Goal: Check status: Check status

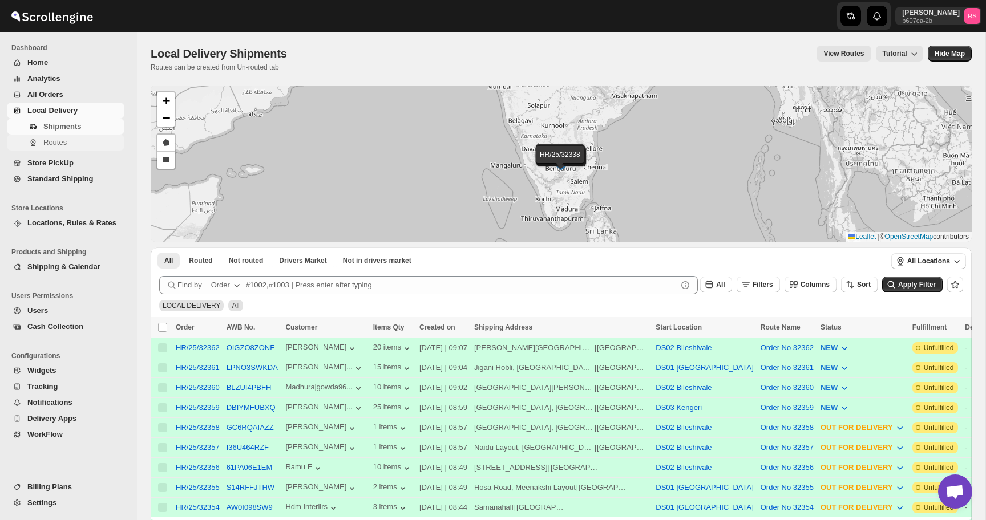
click at [50, 144] on span "Routes" at bounding box center [54, 142] width 23 height 9
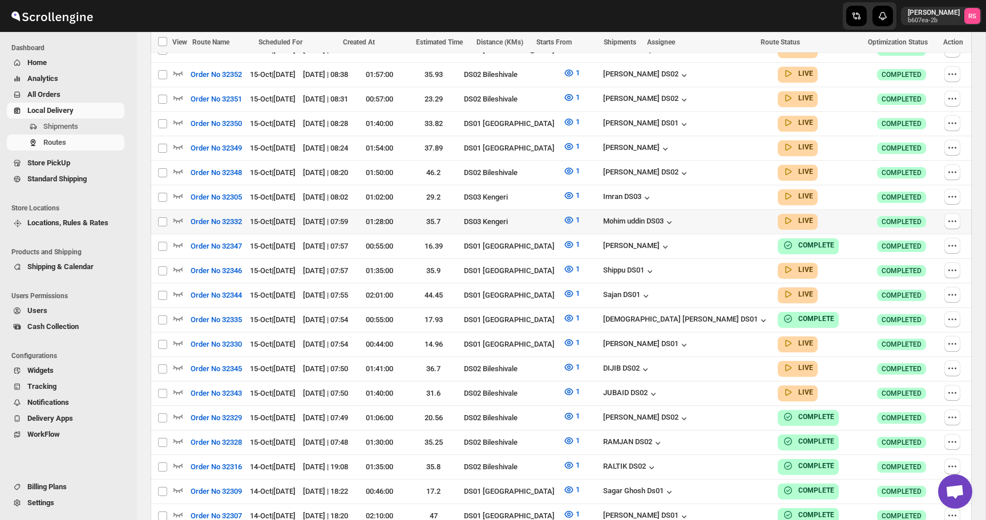
scroll to position [628, 0]
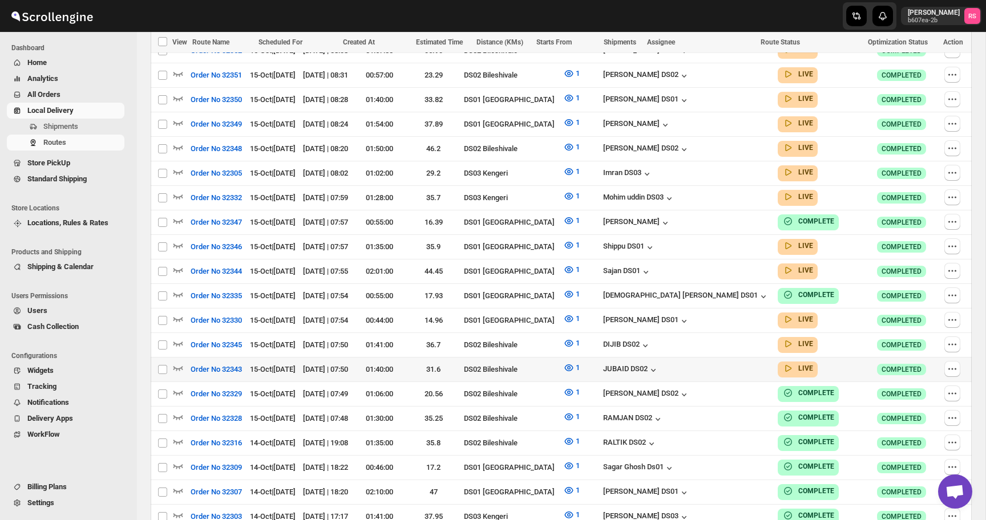
click at [181, 366] on icon "button" at bounding box center [178, 368] width 10 height 5
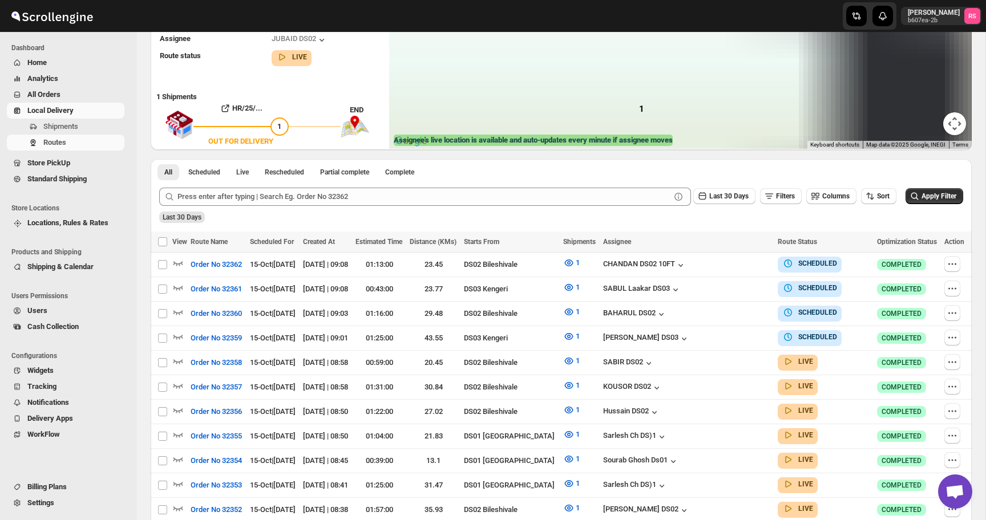
scroll to position [0, 0]
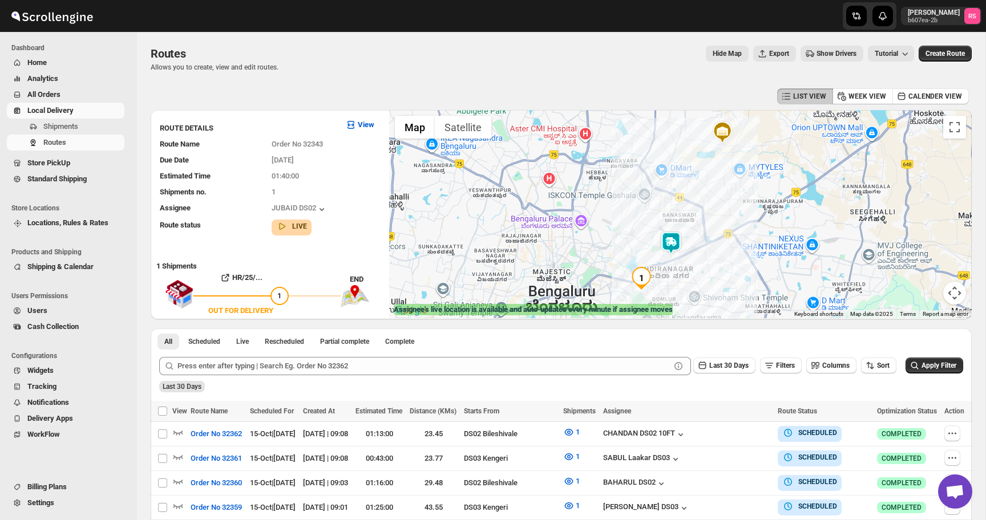
click at [672, 244] on img at bounding box center [671, 243] width 23 height 23
click at [715, 196] on button "Close" at bounding box center [705, 195] width 27 height 27
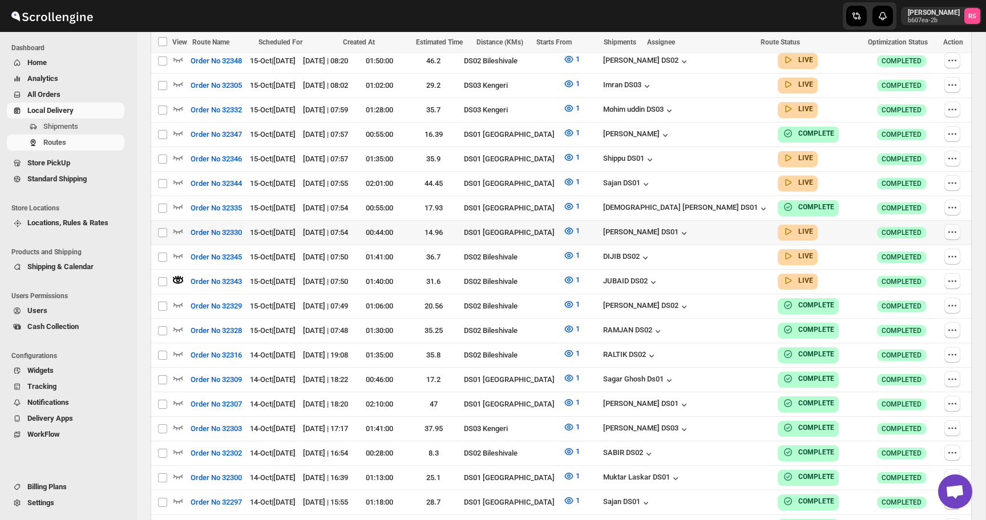
scroll to position [678, 0]
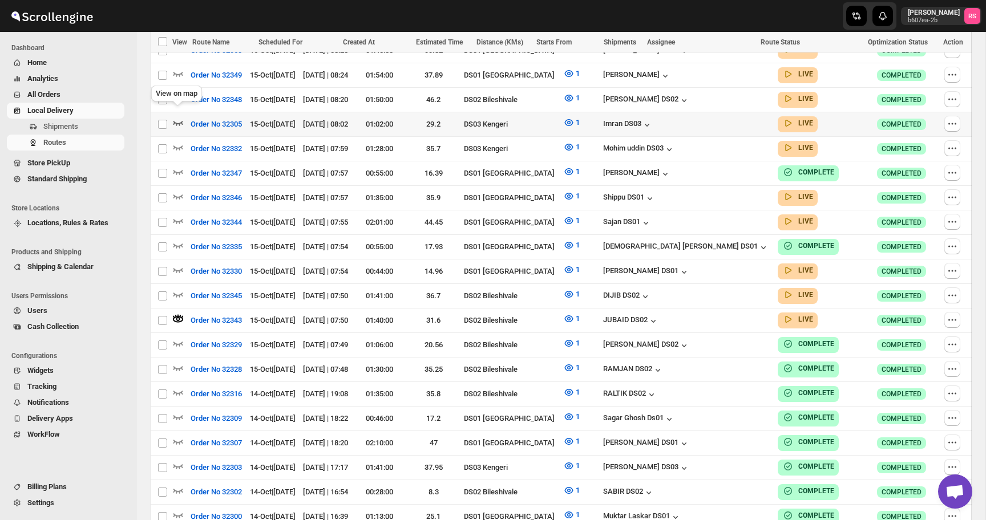
click at [178, 122] on icon "button" at bounding box center [178, 124] width 10 height 5
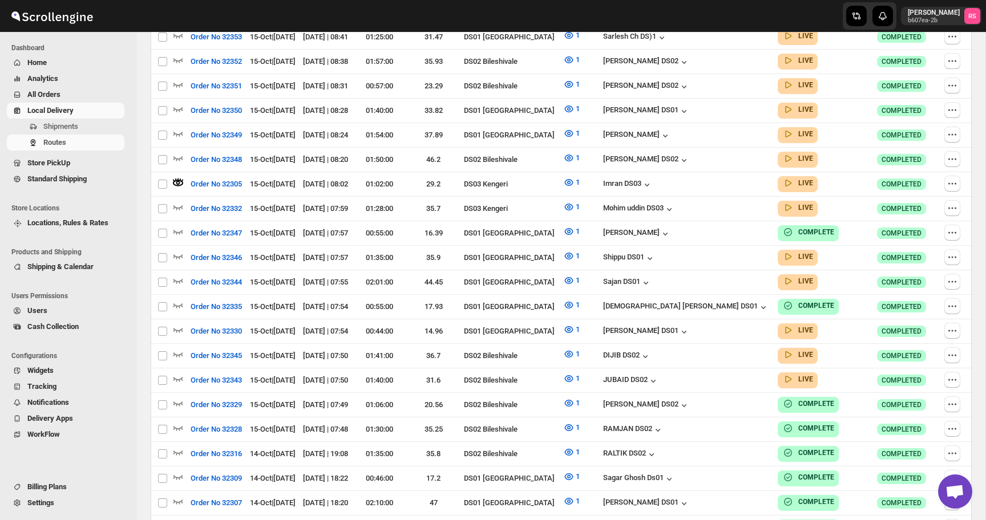
scroll to position [0, 0]
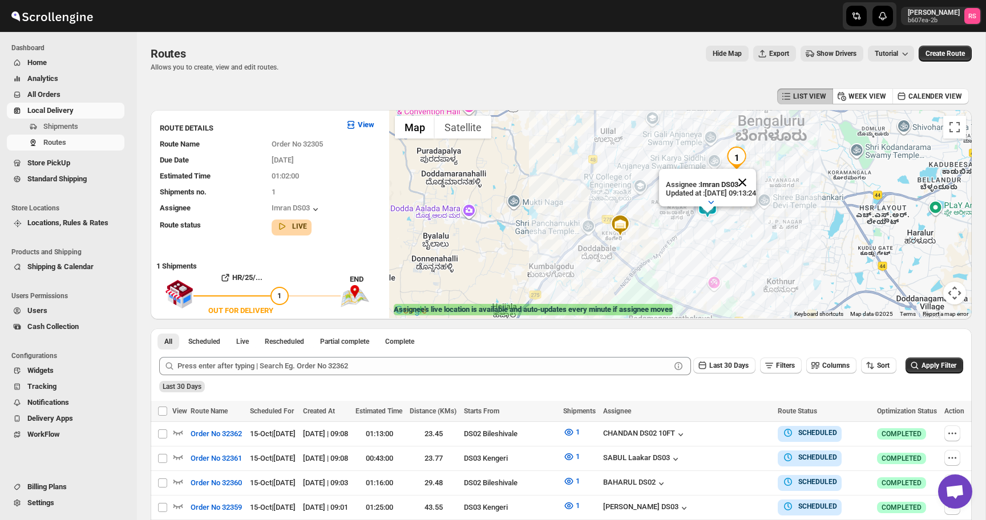
click at [756, 180] on button "Close" at bounding box center [742, 182] width 27 height 27
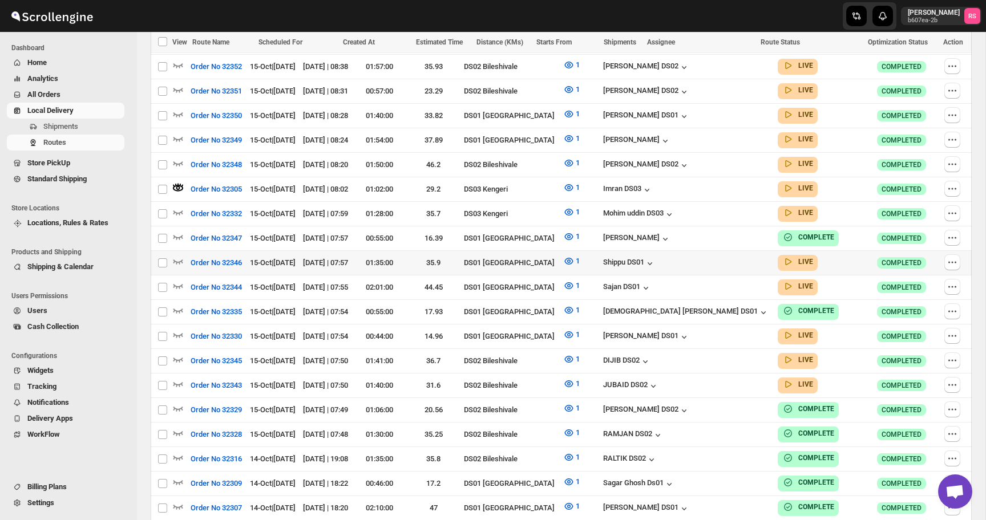
scroll to position [614, 0]
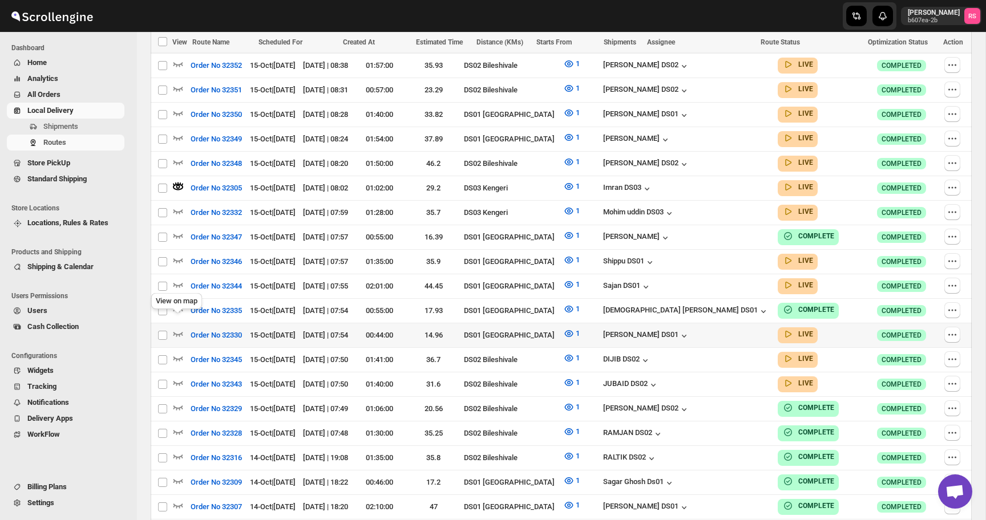
click at [180, 328] on icon "button" at bounding box center [177, 333] width 11 height 11
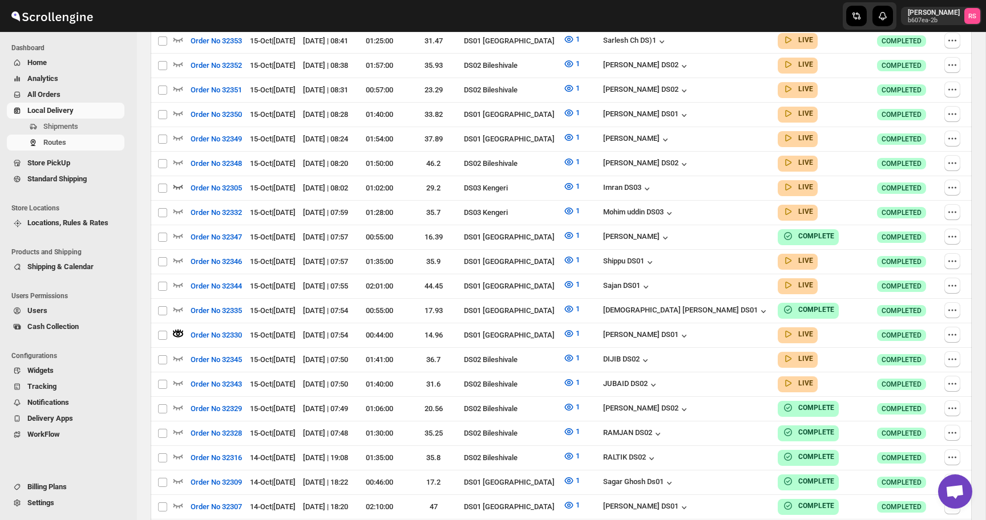
scroll to position [0, 0]
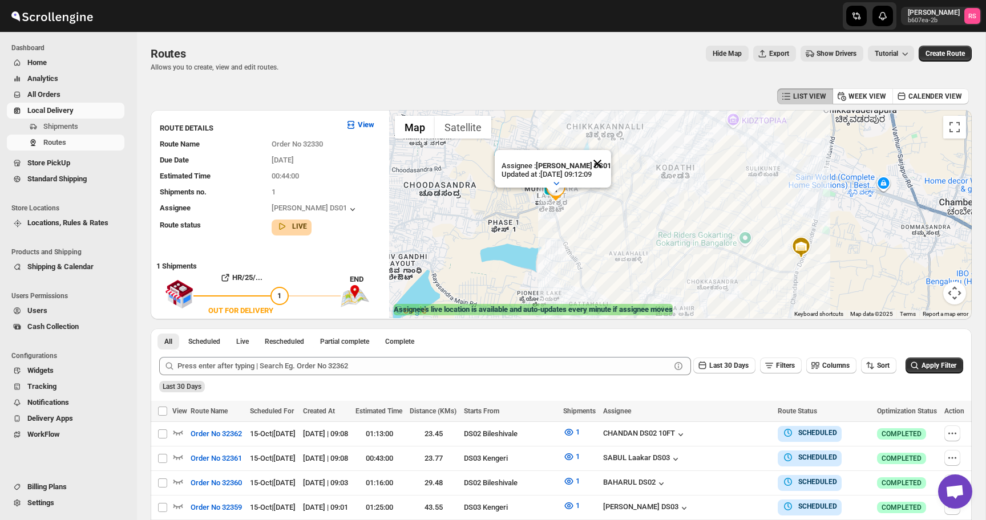
click at [598, 162] on button "Close" at bounding box center [597, 163] width 27 height 27
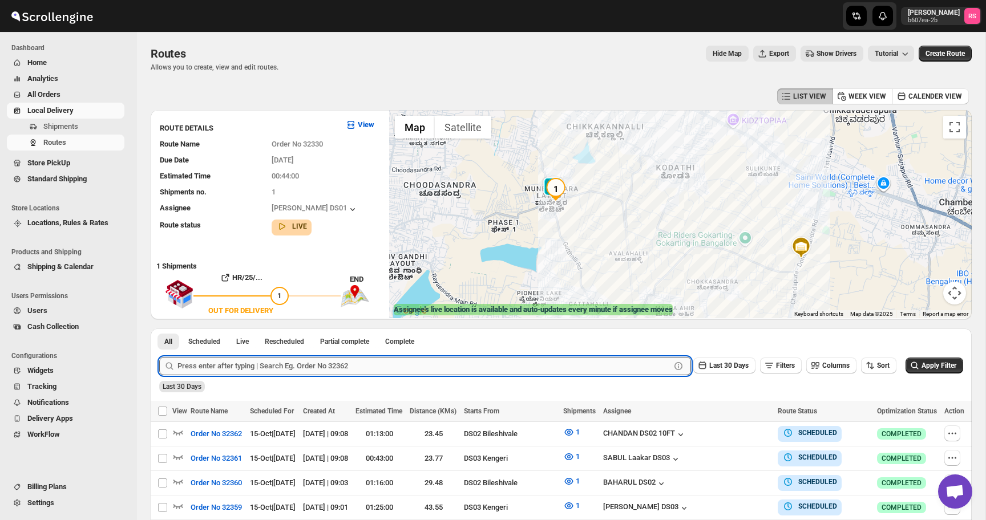
click at [284, 366] on input "text" at bounding box center [423, 366] width 493 height 18
type input "32332"
click at [159, 329] on button "Submit" at bounding box center [175, 335] width 33 height 12
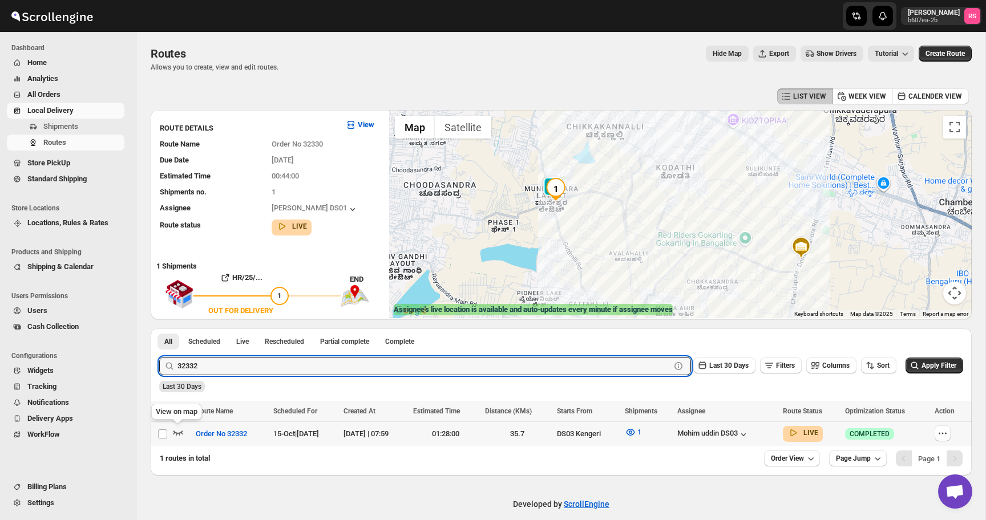
click at [177, 433] on icon "button" at bounding box center [177, 432] width 11 height 11
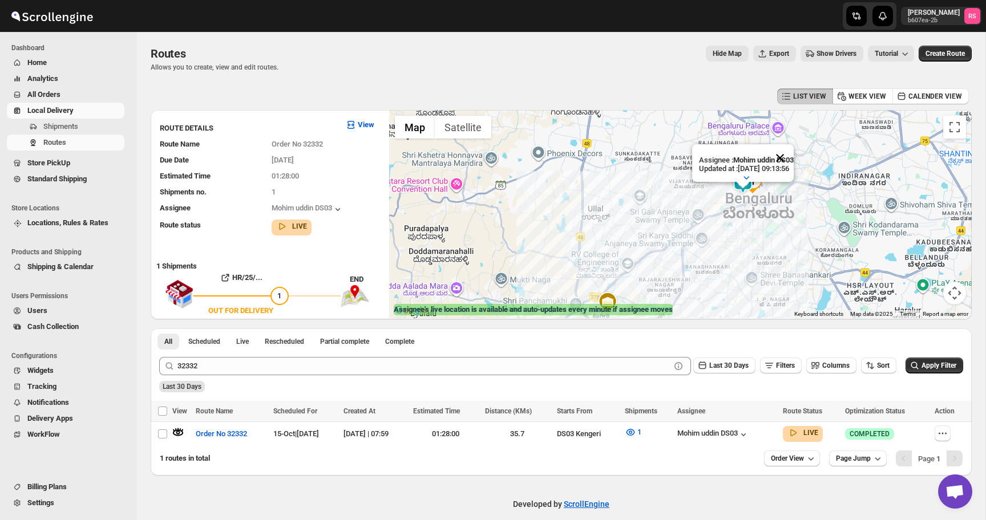
click at [794, 160] on button "Close" at bounding box center [779, 157] width 27 height 27
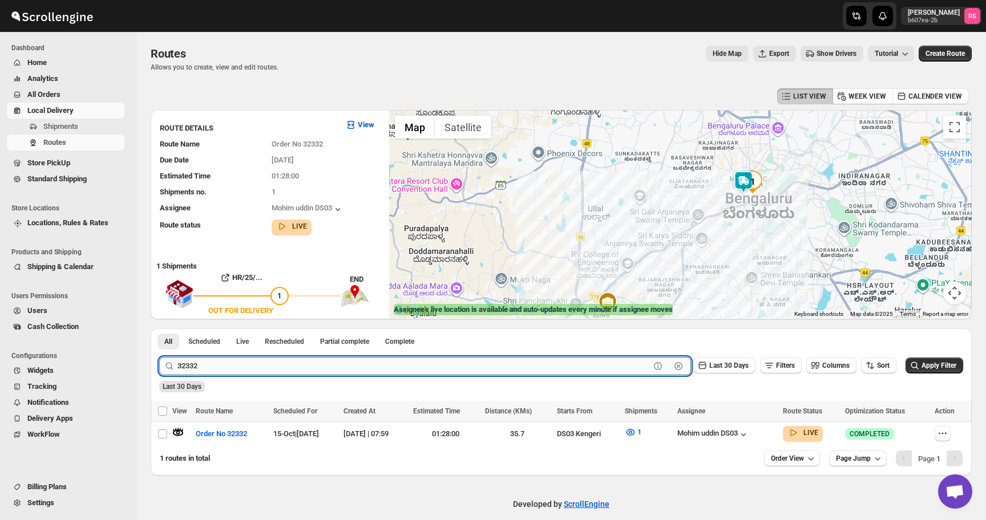
click at [401, 369] on input "32332" at bounding box center [413, 366] width 473 height 18
click at [159, 329] on button "Submit" at bounding box center [175, 335] width 33 height 12
click at [177, 430] on icon "button" at bounding box center [177, 432] width 11 height 11
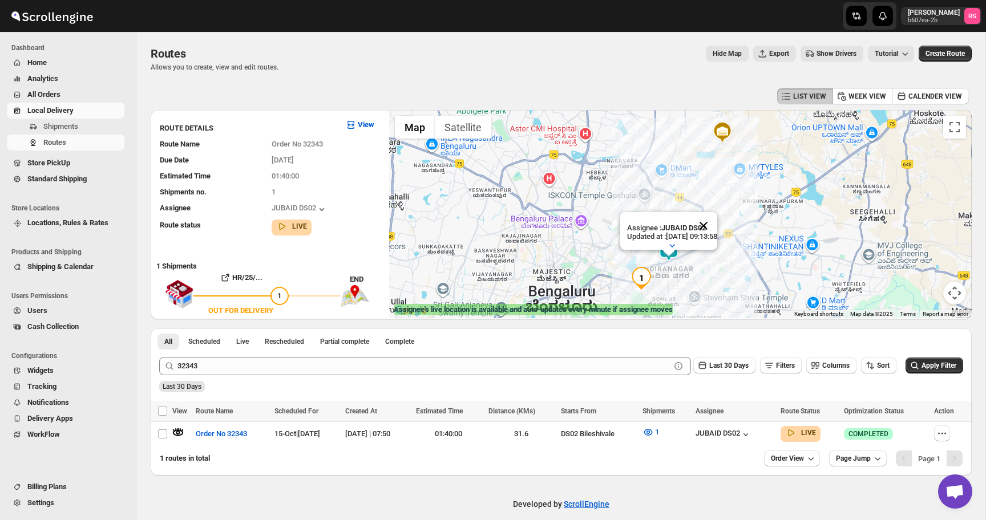
click at [717, 227] on button "Close" at bounding box center [703, 225] width 27 height 27
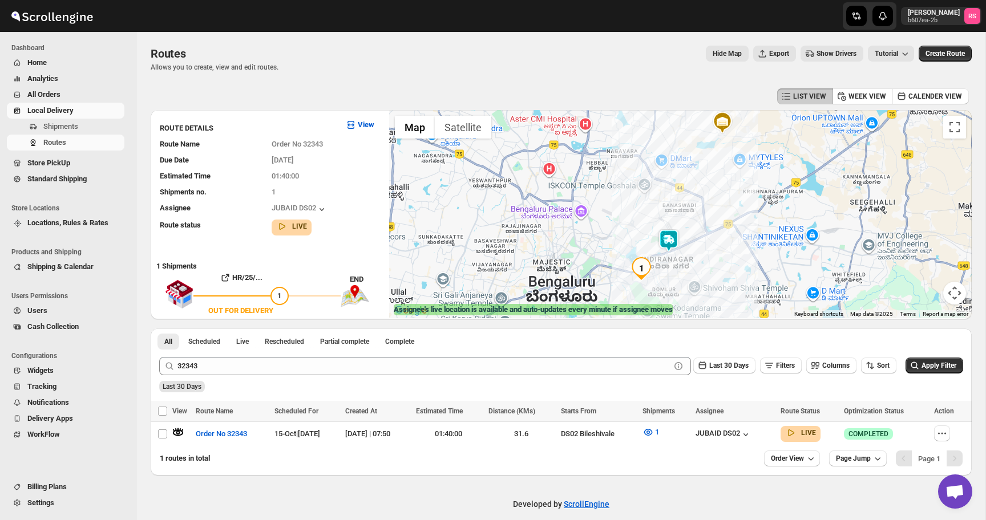
drag, startPoint x: 718, startPoint y: 227, endPoint x: 718, endPoint y: 215, distance: 12.0
click at [718, 215] on div at bounding box center [680, 214] width 583 height 208
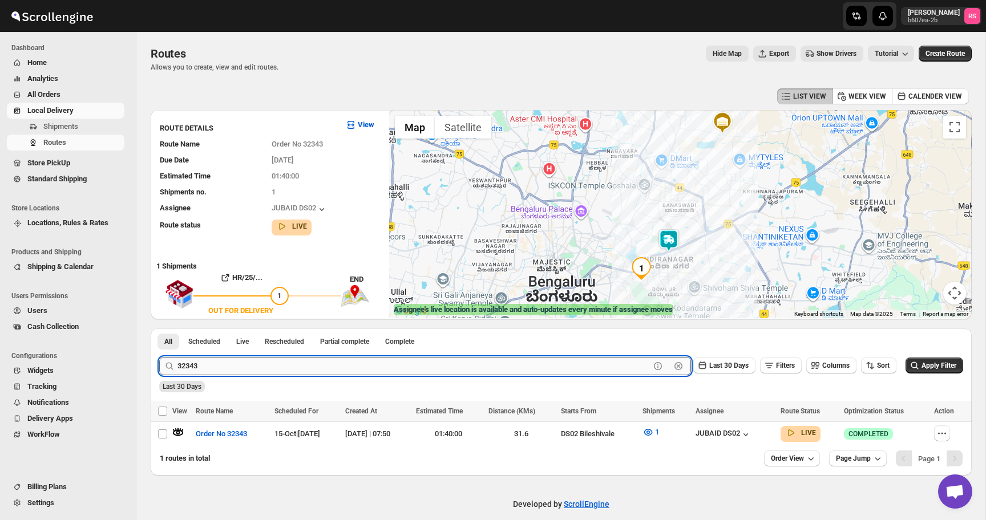
click at [330, 366] on input "32343" at bounding box center [413, 366] width 473 height 18
click at [159, 329] on button "Submit" at bounding box center [175, 335] width 33 height 12
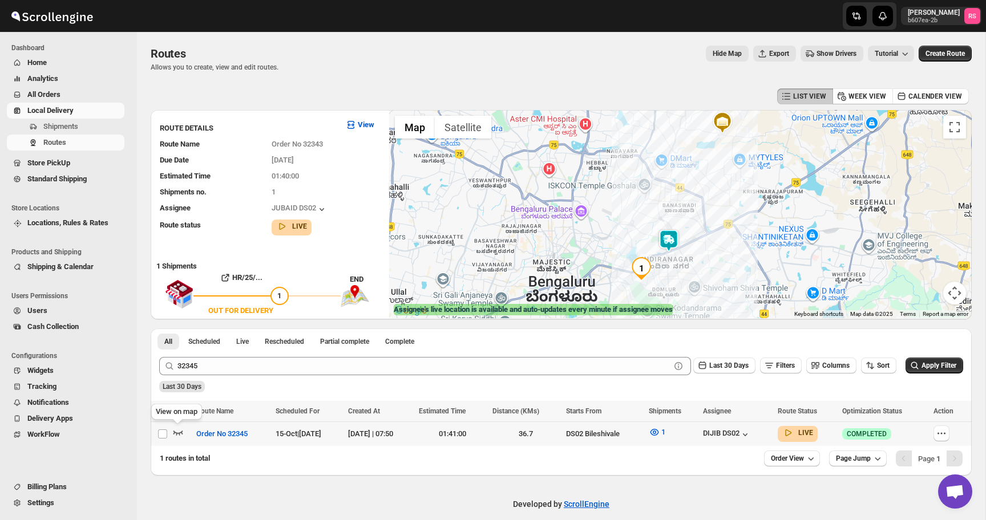
click at [181, 431] on icon "button" at bounding box center [177, 432] width 11 height 11
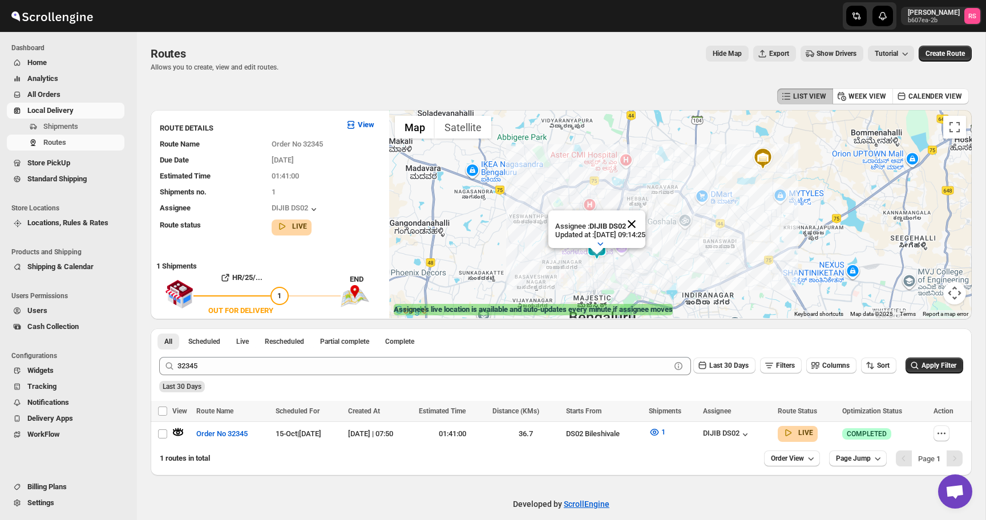
click at [639, 221] on button "Close" at bounding box center [631, 224] width 27 height 27
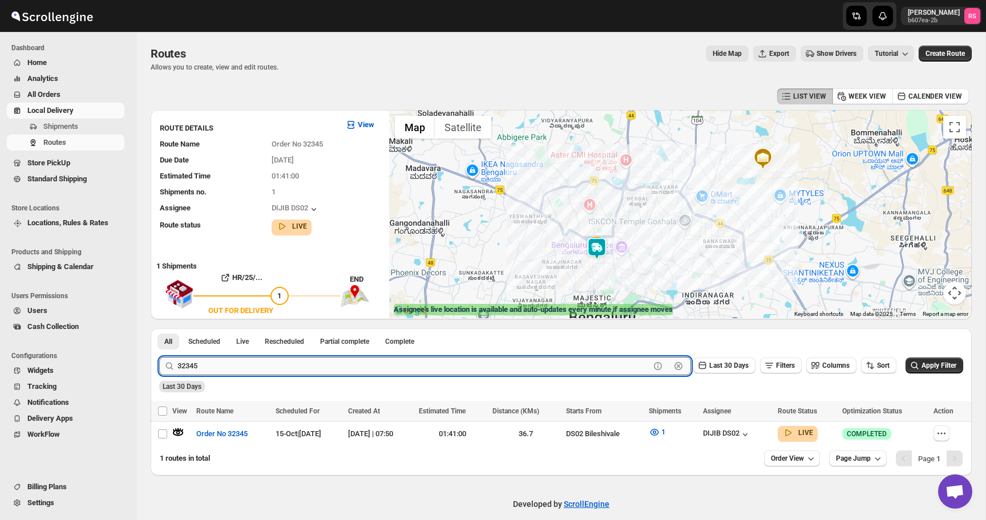
click at [279, 357] on input "32345" at bounding box center [413, 366] width 473 height 18
click at [277, 367] on input "32345" at bounding box center [413, 366] width 473 height 18
click at [281, 362] on input "32345" at bounding box center [413, 366] width 473 height 18
click at [159, 329] on button "Submit" at bounding box center [175, 335] width 33 height 12
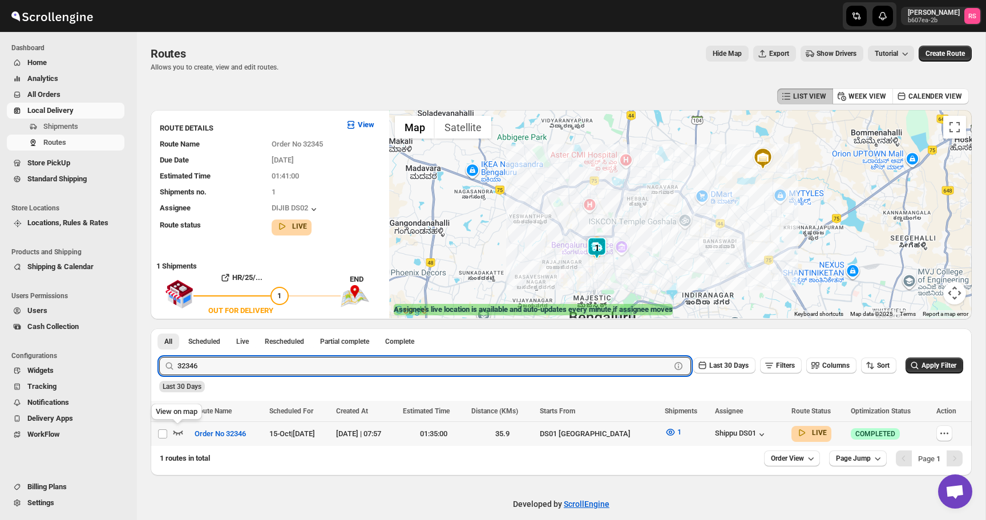
click at [176, 431] on icon "button" at bounding box center [177, 432] width 11 height 11
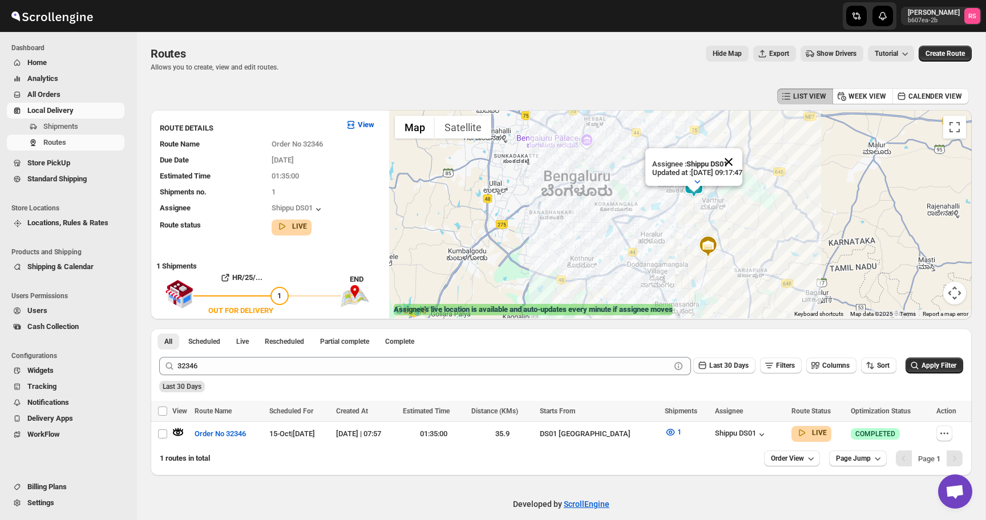
click at [742, 159] on button "Close" at bounding box center [728, 161] width 27 height 27
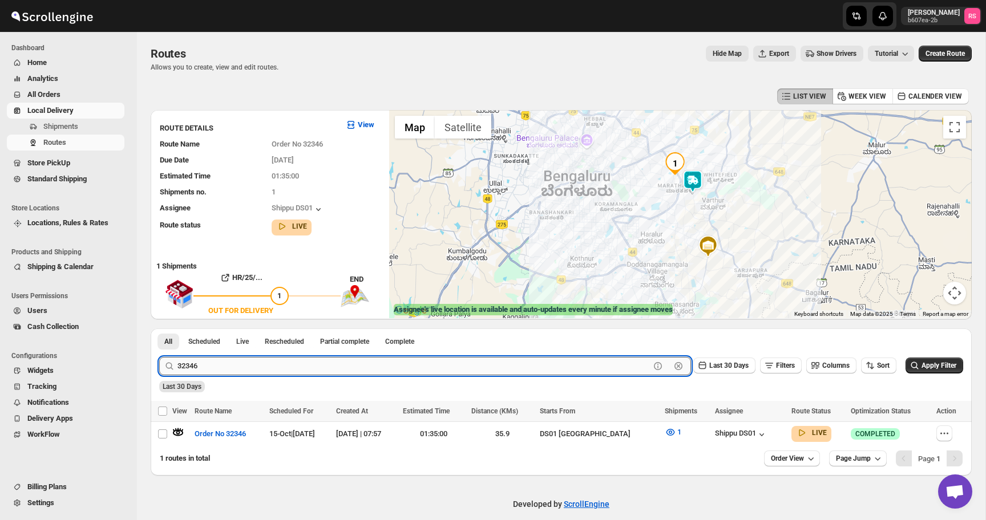
click at [228, 362] on input "32346" at bounding box center [413, 366] width 473 height 18
click at [159, 329] on button "Submit" at bounding box center [175, 335] width 33 height 12
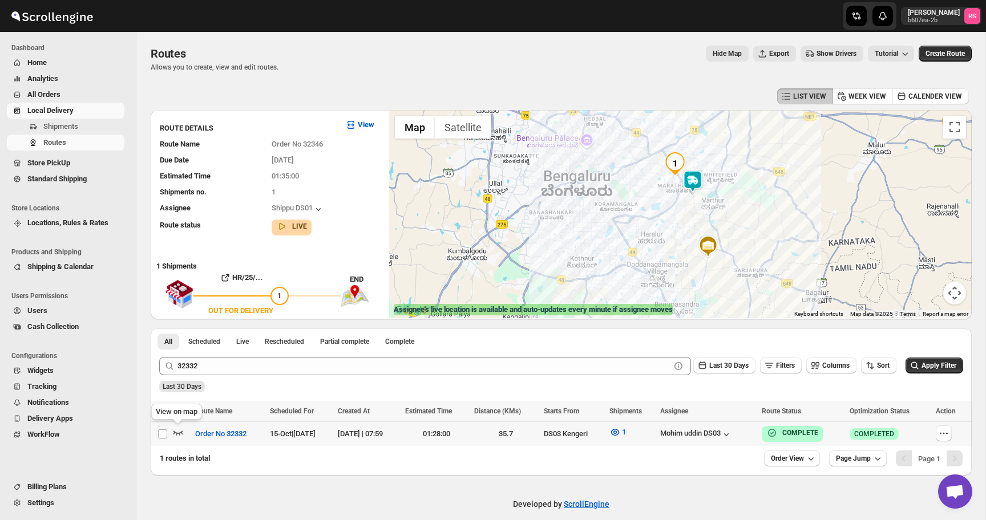
click at [179, 431] on icon "button" at bounding box center [177, 432] width 11 height 11
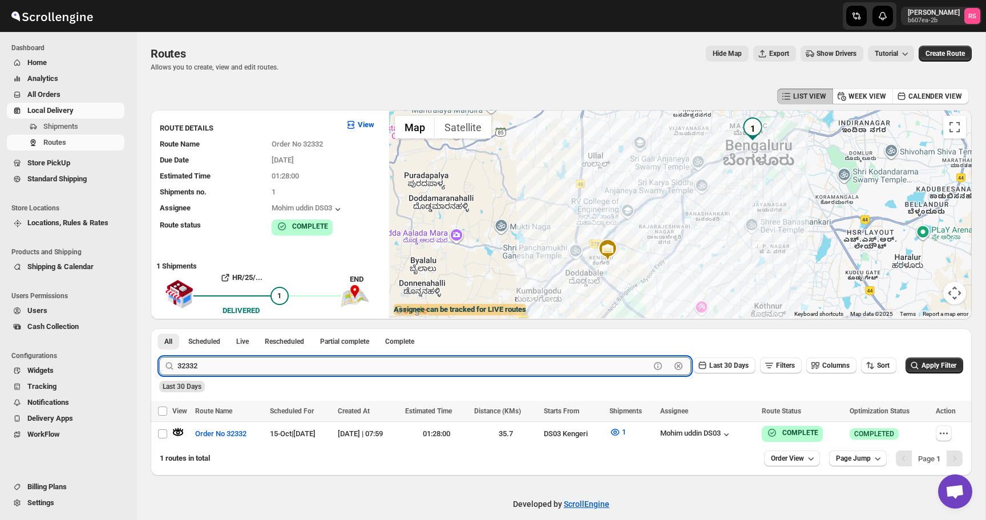
click at [218, 370] on input "32332" at bounding box center [413, 366] width 473 height 18
type input "32343"
click at [159, 329] on button "Submit" at bounding box center [175, 335] width 33 height 12
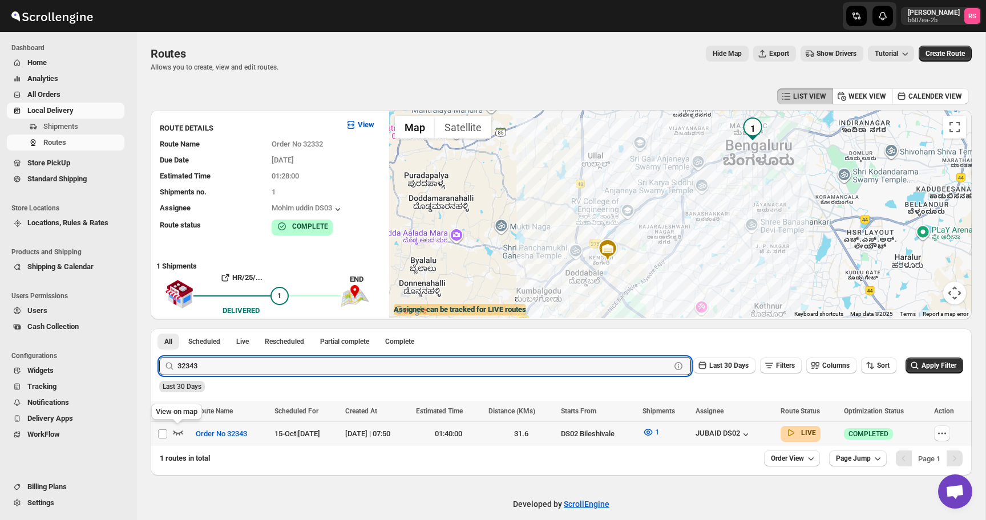
click at [178, 433] on icon "button" at bounding box center [178, 433] width 10 height 5
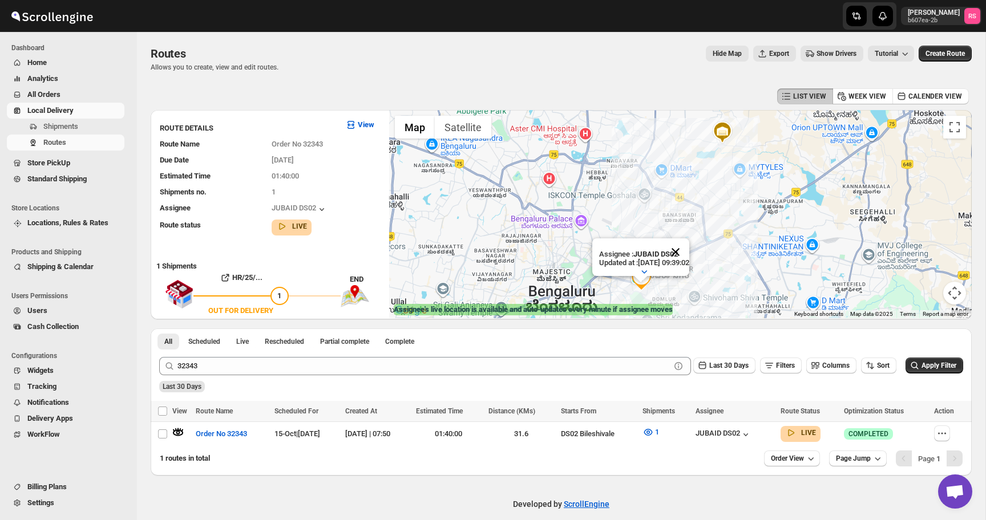
click at [689, 254] on button "Close" at bounding box center [675, 252] width 27 height 27
